Goal: Book appointment/travel/reservation

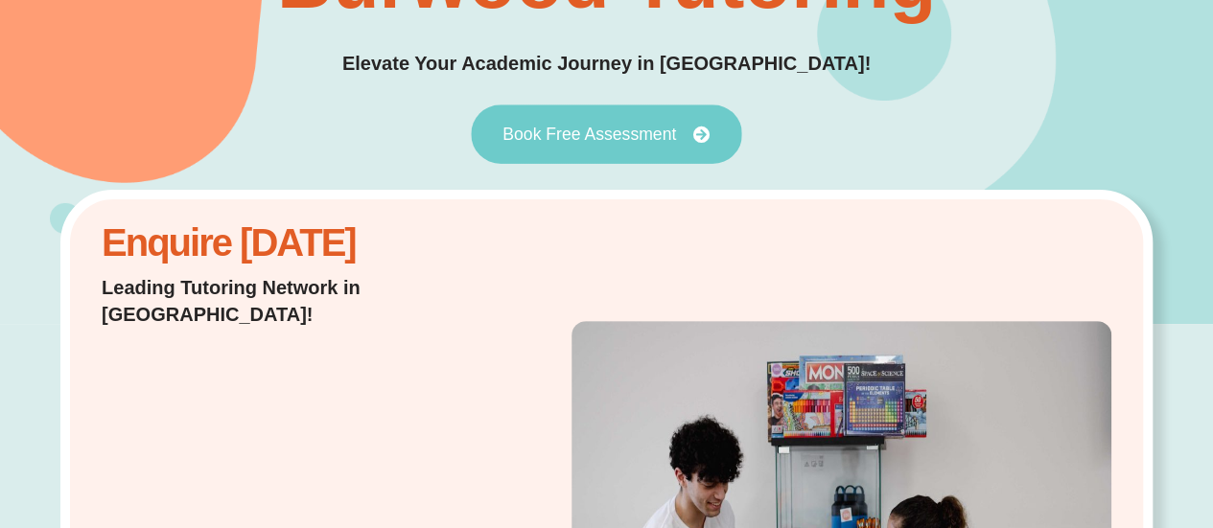
drag, startPoint x: 0, startPoint y: 0, endPoint x: 635, endPoint y: 126, distance: 647.0
click at [635, 126] on span "Book Free Assessment" at bounding box center [589, 134] width 174 height 17
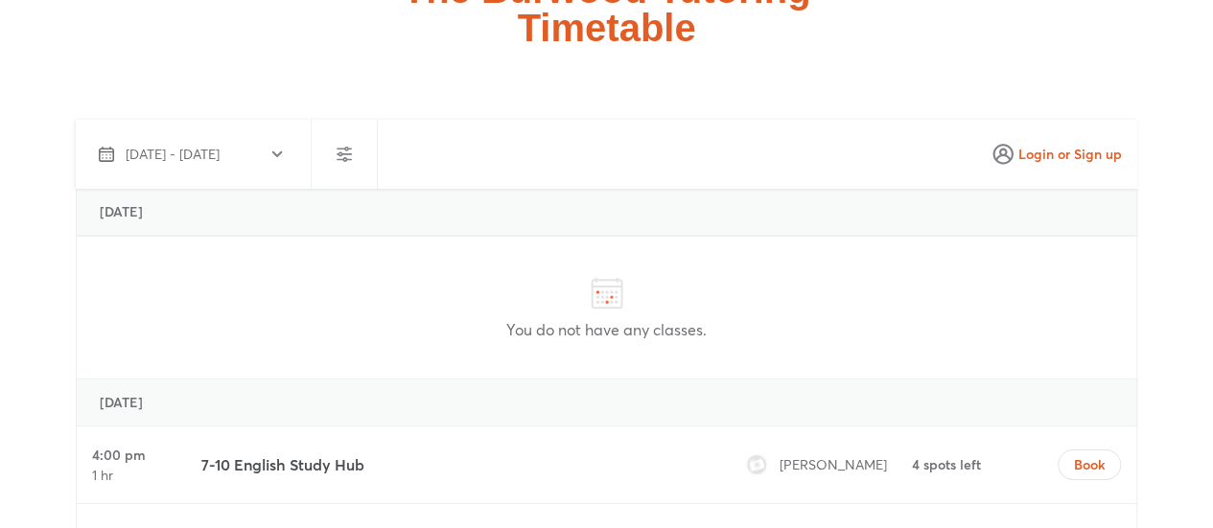
scroll to position [6805, 0]
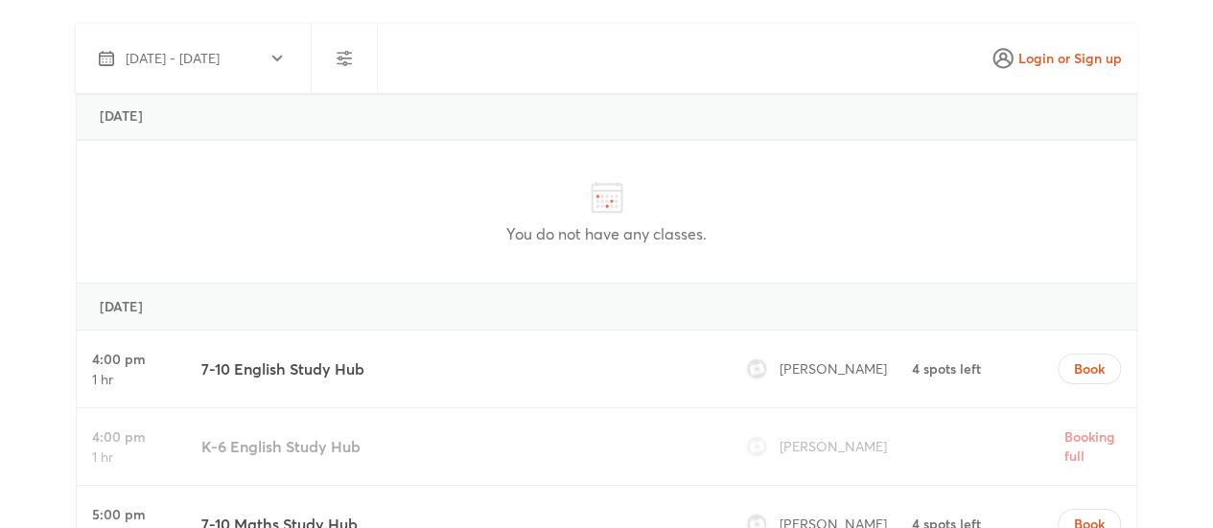
click at [314, 358] on h3 "7-10 English Study Hub" at bounding box center [282, 369] width 163 height 23
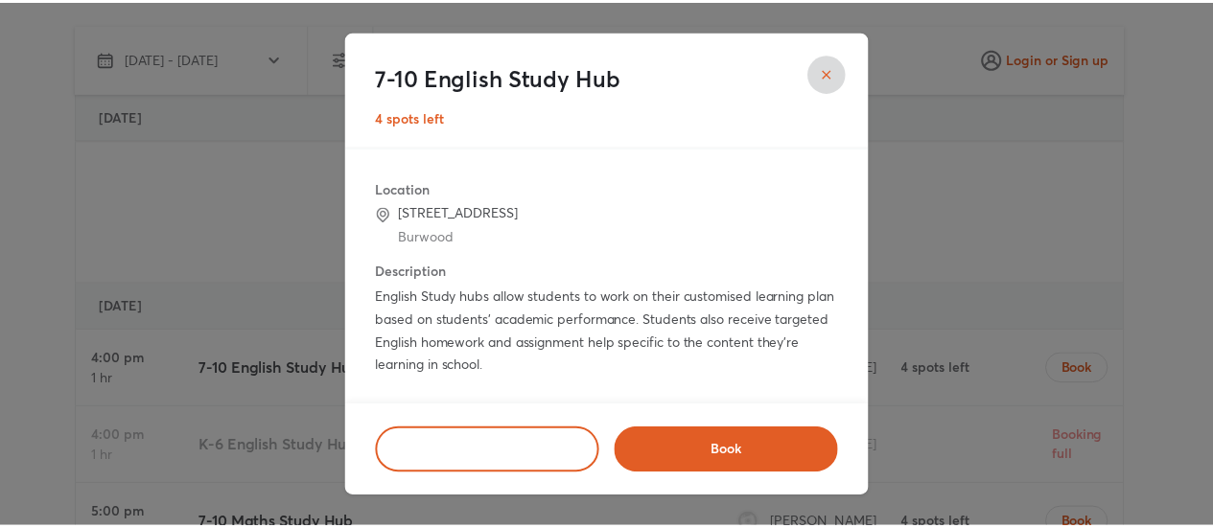
scroll to position [138, 0]
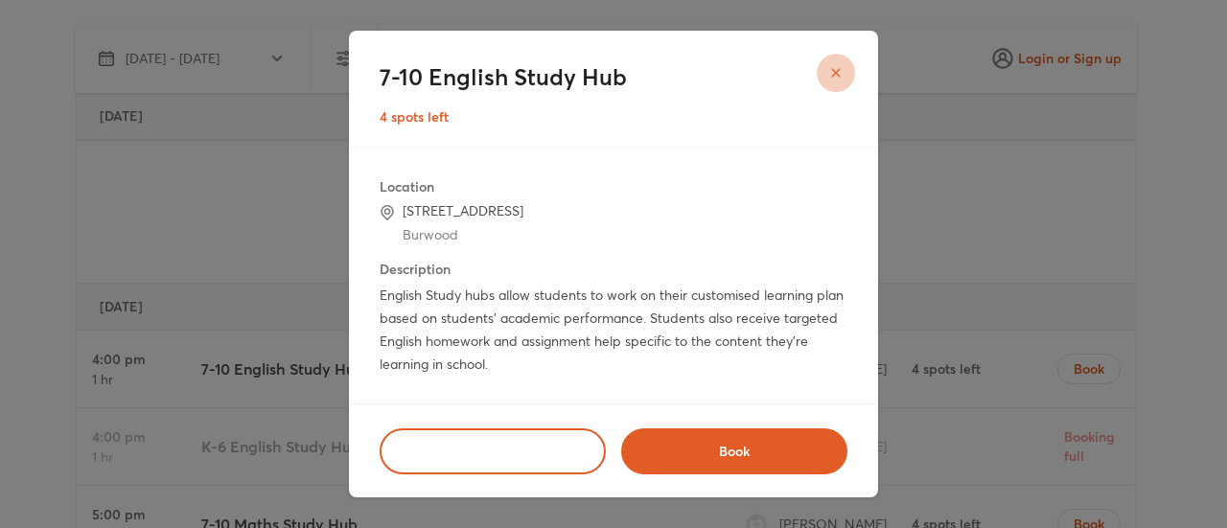
click at [838, 71] on icon "close" at bounding box center [835, 72] width 15 height 15
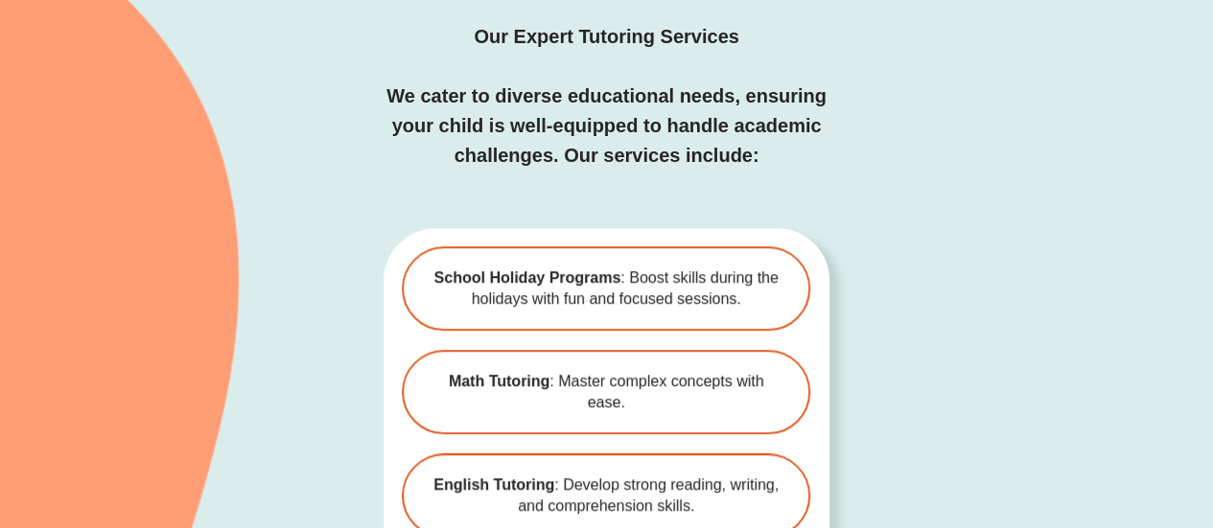
scroll to position [4216, 0]
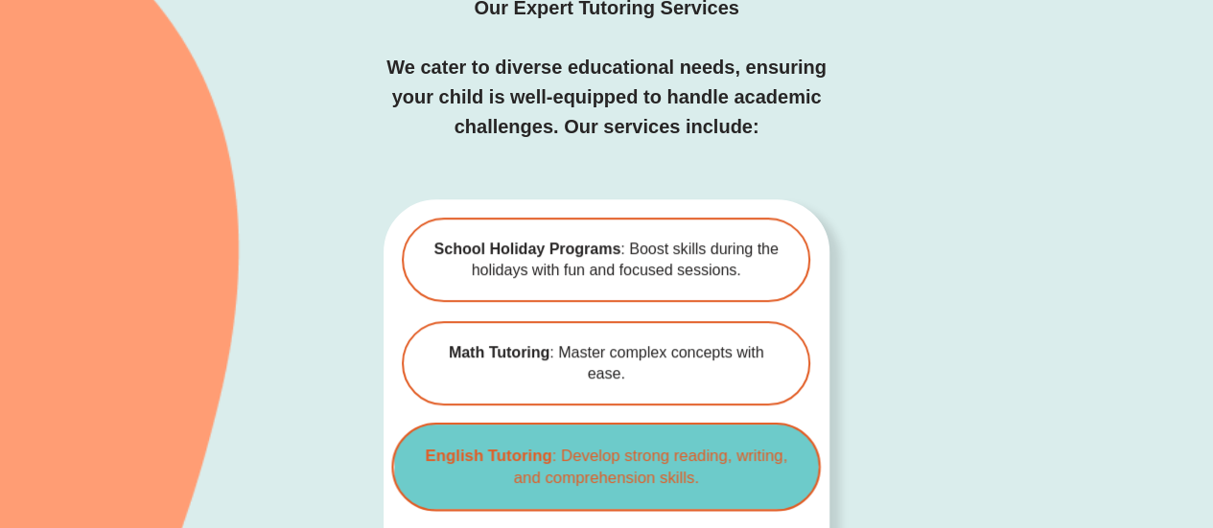
click at [694, 445] on span "English Tutoring : Develop strong reading, writing, and comprehension skills." at bounding box center [606, 467] width 365 height 44
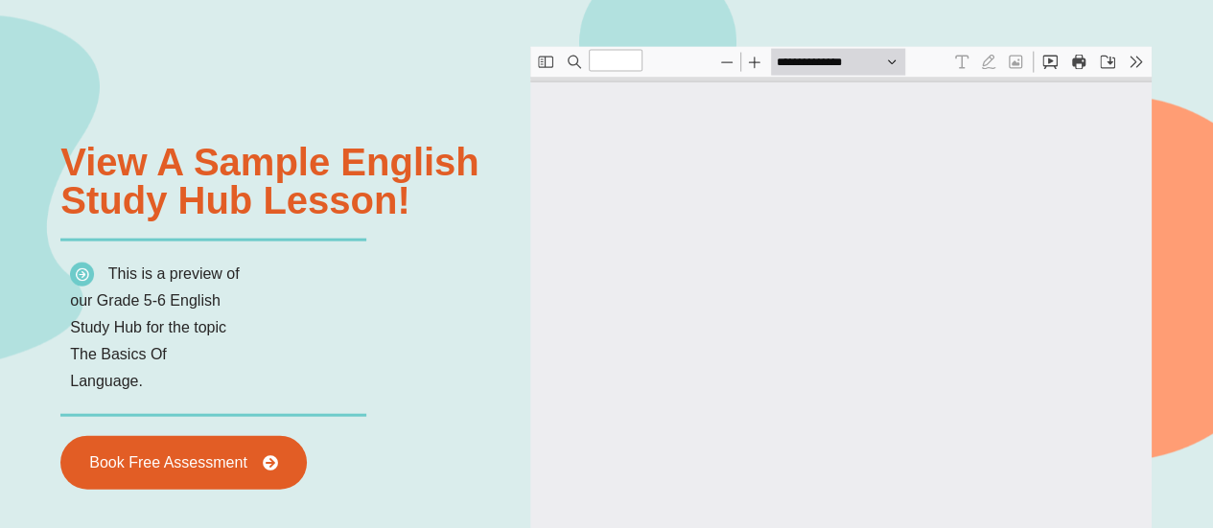
scroll to position [2013, 0]
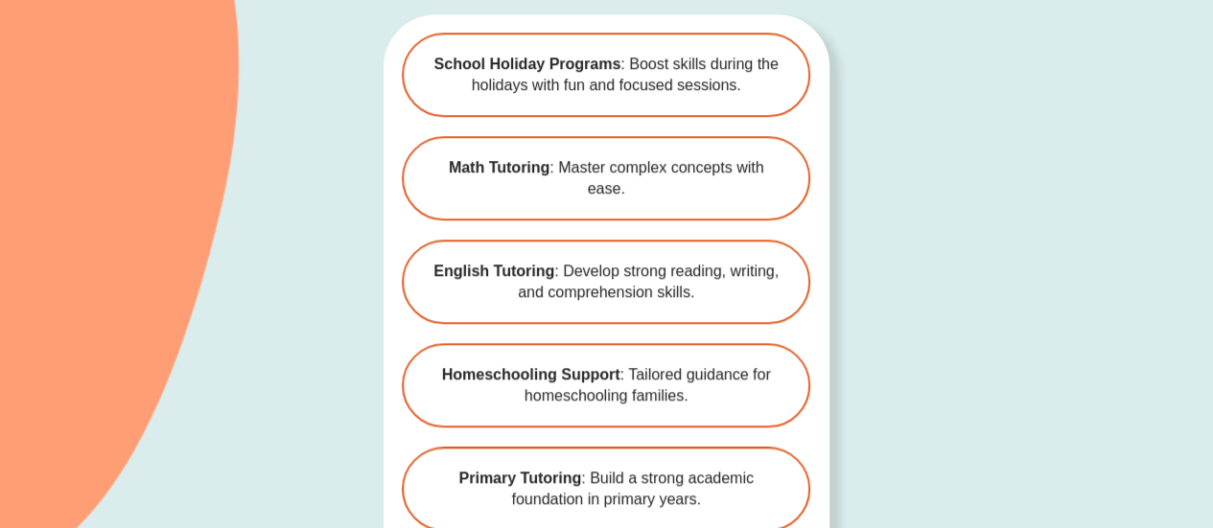
scroll to position [4405, 0]
